Goal: Understand process/instructions

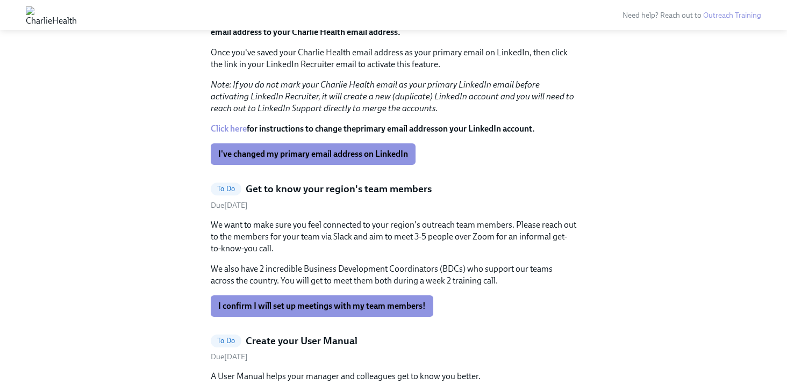
scroll to position [573, 0]
click at [332, 311] on button "I confirm I will set up meetings with my team members!" at bounding box center [322, 305] width 222 height 21
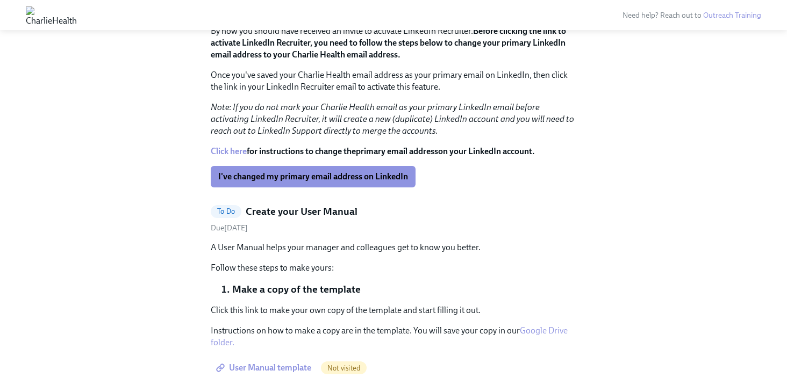
scroll to position [549, 0]
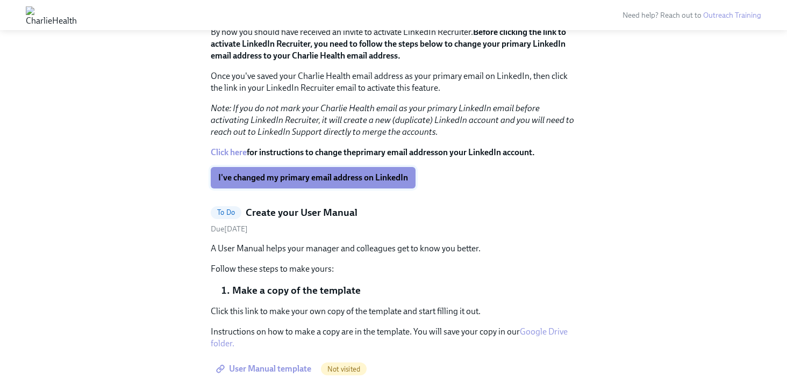
click at [290, 185] on button "I've changed my primary email address on LinkedIn" at bounding box center [313, 177] width 205 height 21
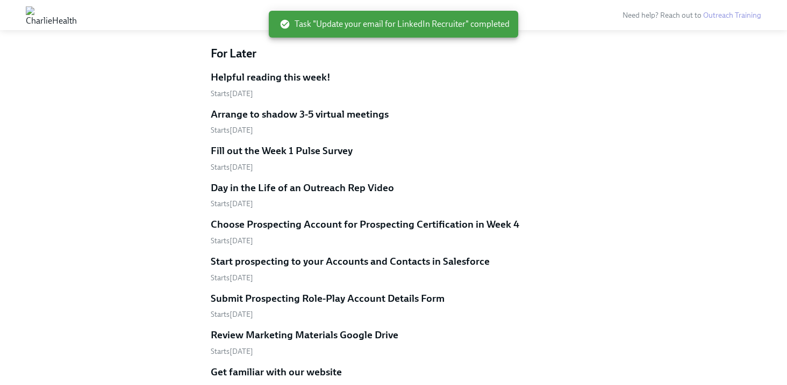
scroll to position [690, 0]
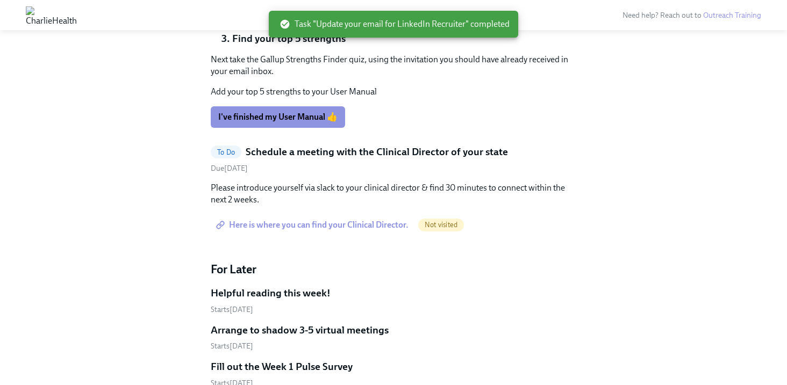
click at [320, 229] on span "Here is where you can find your Clinical Director." at bounding box center [313, 225] width 190 height 11
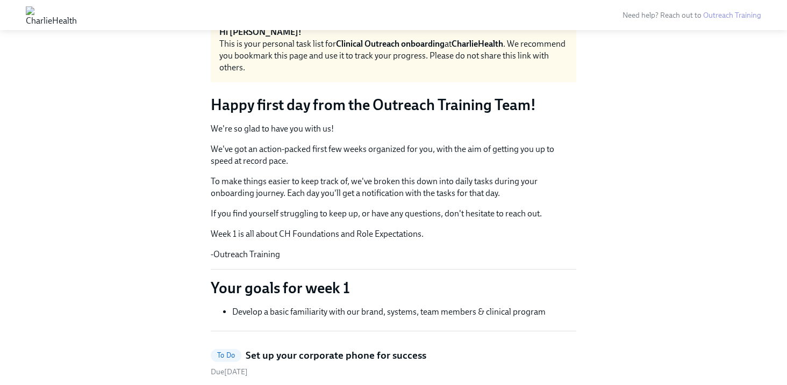
scroll to position [62, 0]
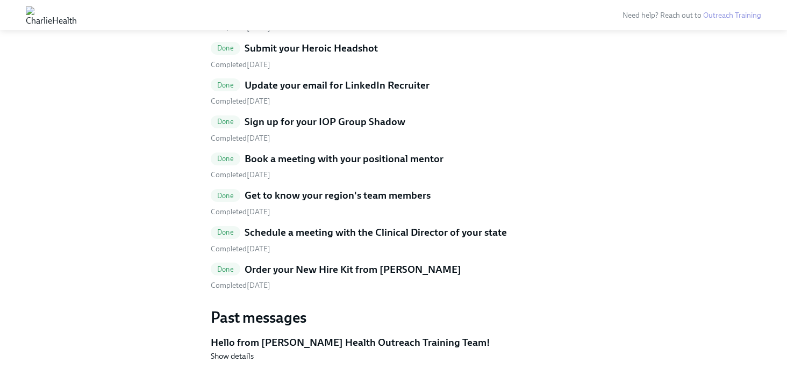
scroll to position [1876, 0]
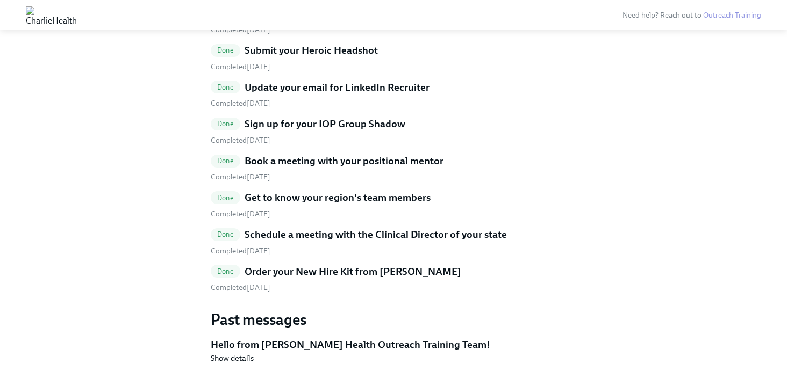
click at [297, 235] on h5 "Schedule a meeting with the Clinical Director of your state" at bounding box center [376, 235] width 262 height 14
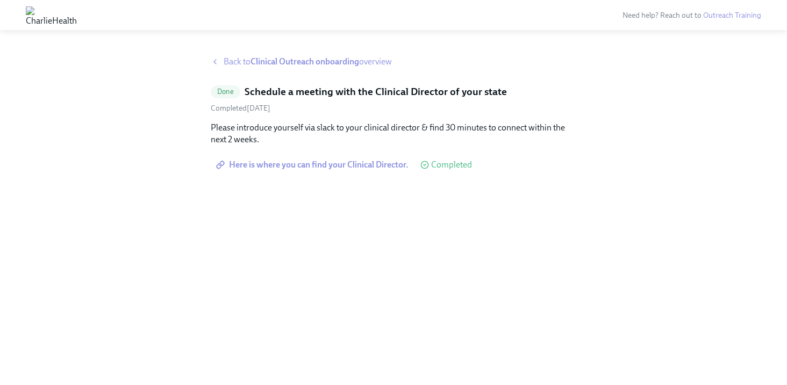
click at [314, 163] on span "Here is where you can find your Clinical Director." at bounding box center [313, 165] width 190 height 11
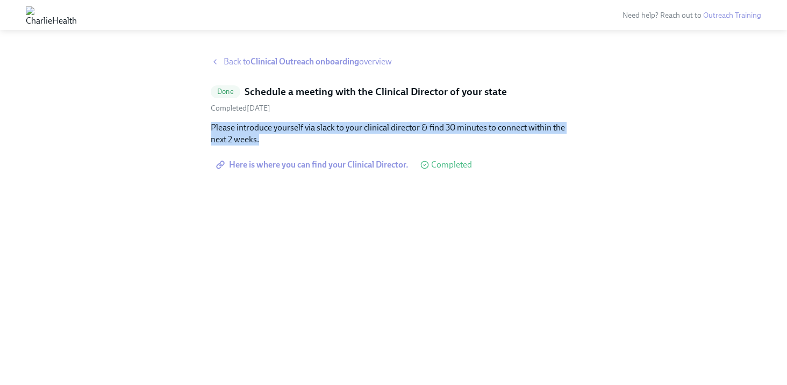
drag, startPoint x: 265, startPoint y: 146, endPoint x: 209, endPoint y: 133, distance: 58.4
click at [209, 133] on div "Back to Clinical Outreach onboarding overview Done Schedule a meeting with the …" at bounding box center [393, 208] width 752 height 304
copy p "Please introduce yourself via slack to your clinical director & find 30 minutes…"
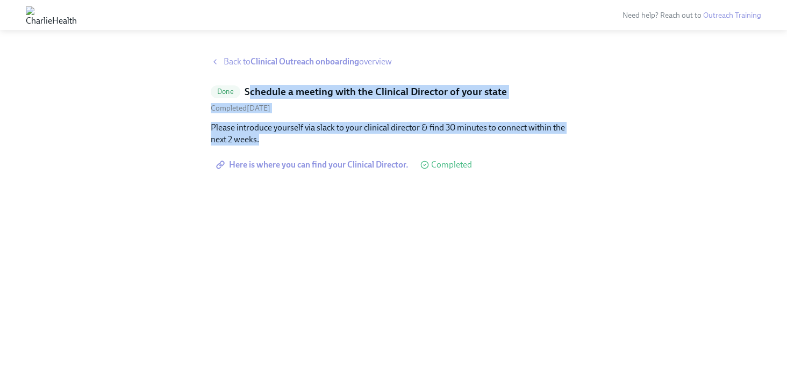
drag, startPoint x: 250, startPoint y: 95, endPoint x: 282, endPoint y: 140, distance: 55.0
click at [282, 140] on div "Done Schedule a meeting with the Clinical Director of your state Completed [DAT…" at bounding box center [393, 130] width 365 height 91
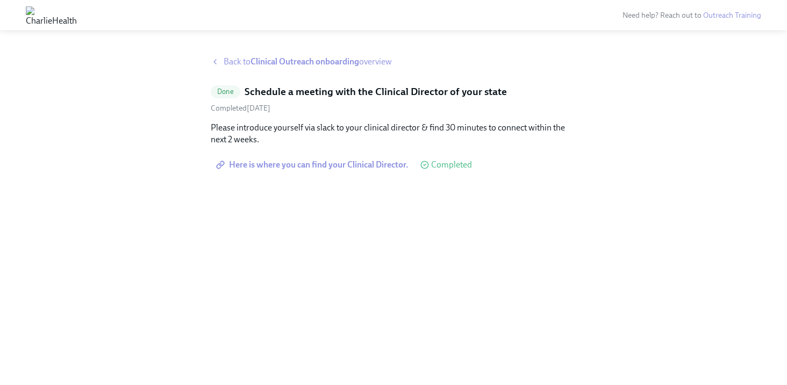
click at [511, 69] on div "Back to Clinical Outreach onboarding overview Done Schedule a meeting with the …" at bounding box center [393, 208] width 365 height 304
